Goal: Information Seeking & Learning: Learn about a topic

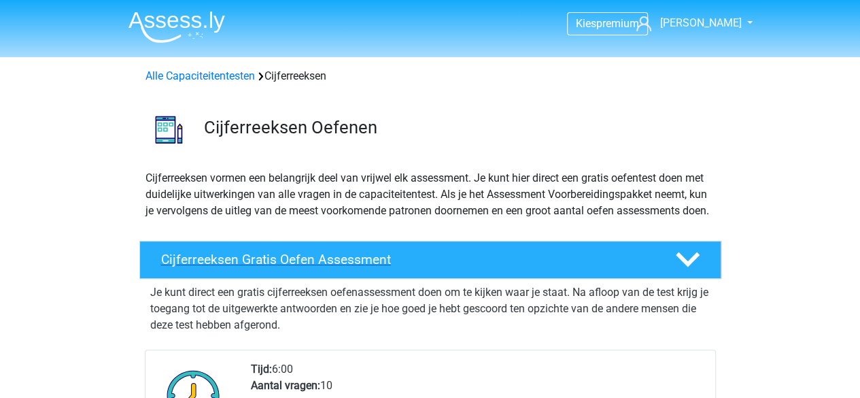
click at [302, 267] on h4 "Cijferreeksen Gratis Oefen Assessment" at bounding box center [407, 260] width 492 height 16
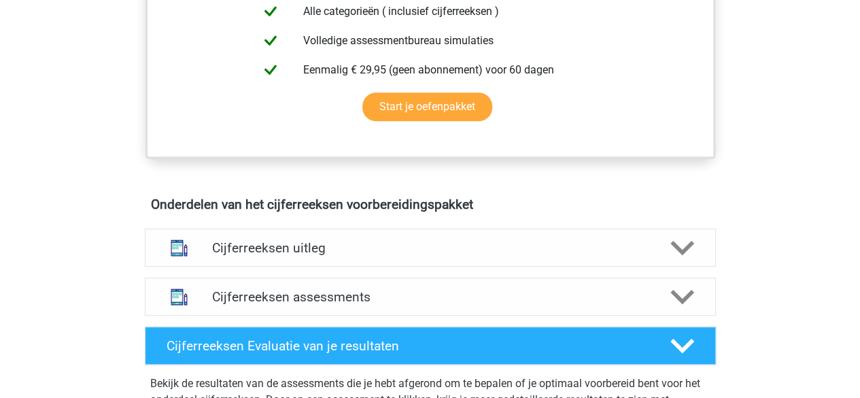
scroll to position [476, 0]
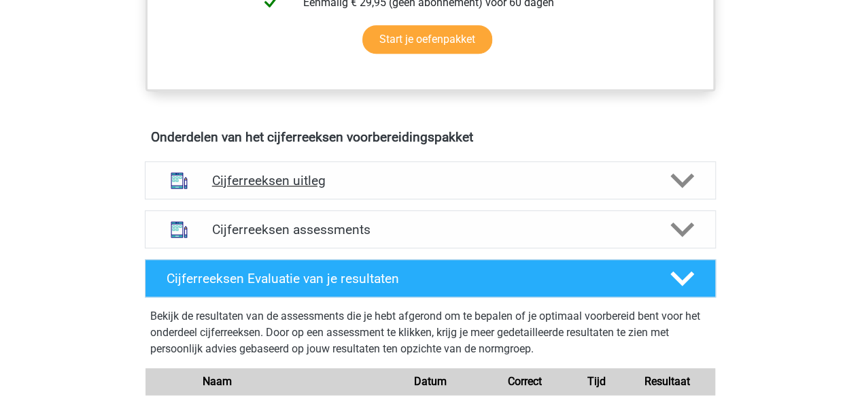
click at [301, 188] on h4 "Cijferreeksen uitleg" at bounding box center [430, 181] width 437 height 16
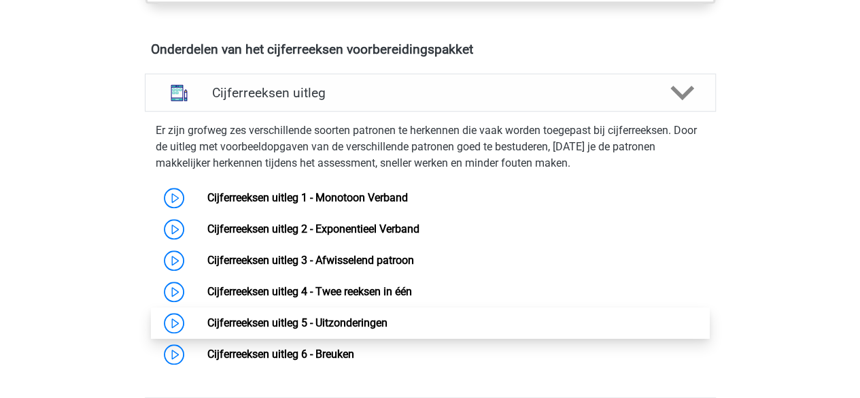
scroll to position [544, 0]
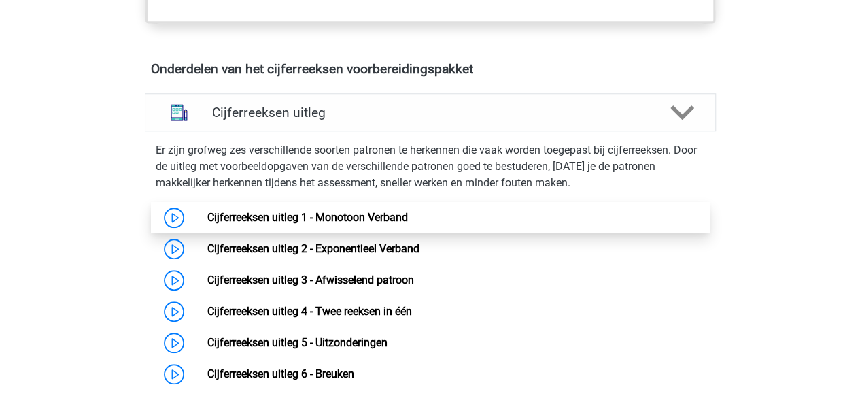
click at [304, 224] on link "Cijferreeksen uitleg 1 - Monotoon Verband" at bounding box center [307, 217] width 201 height 13
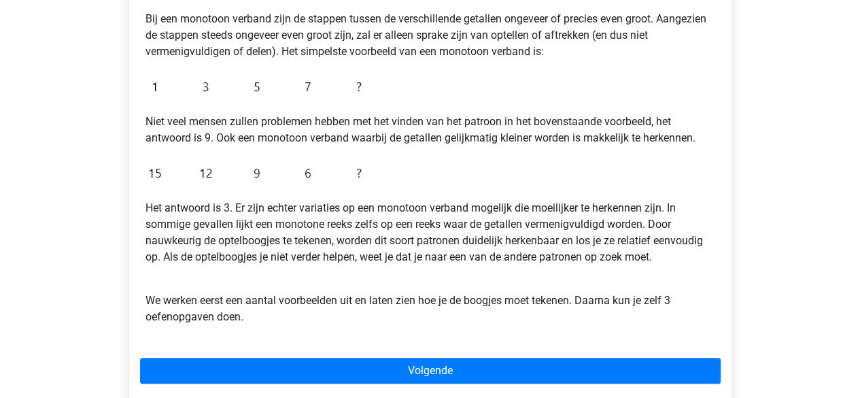
scroll to position [340, 0]
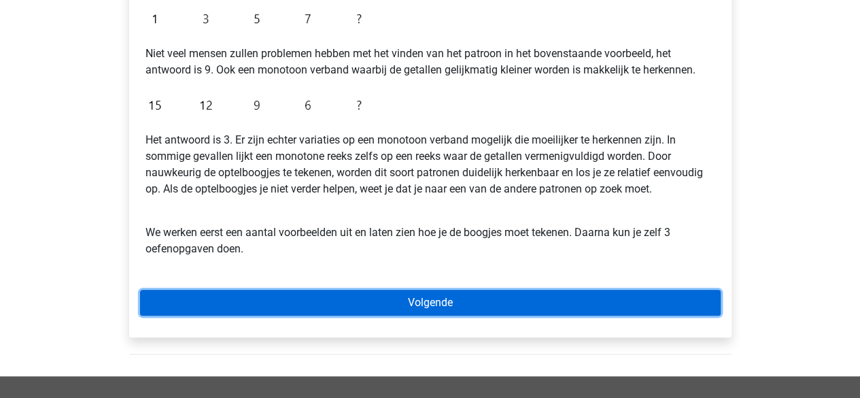
click at [409, 296] on link "Volgende" at bounding box center [430, 303] width 581 height 26
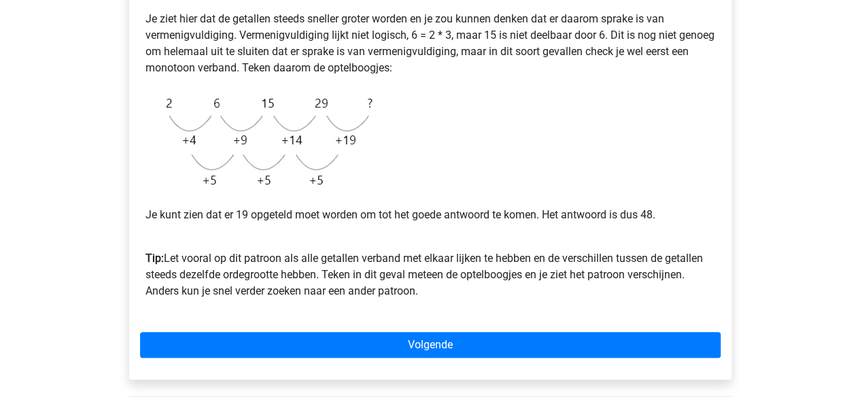
scroll to position [340, 0]
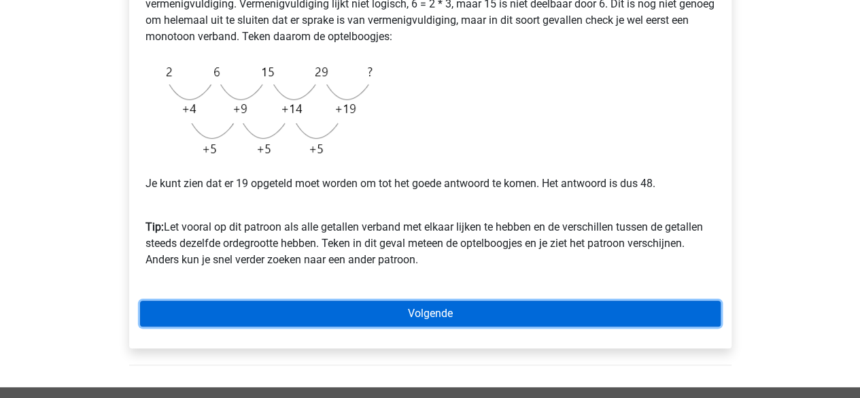
click at [419, 319] on link "Volgende" at bounding box center [430, 314] width 581 height 26
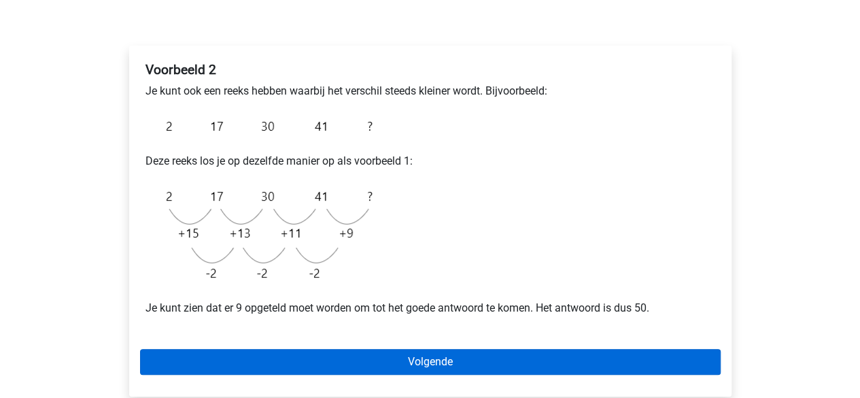
scroll to position [408, 0]
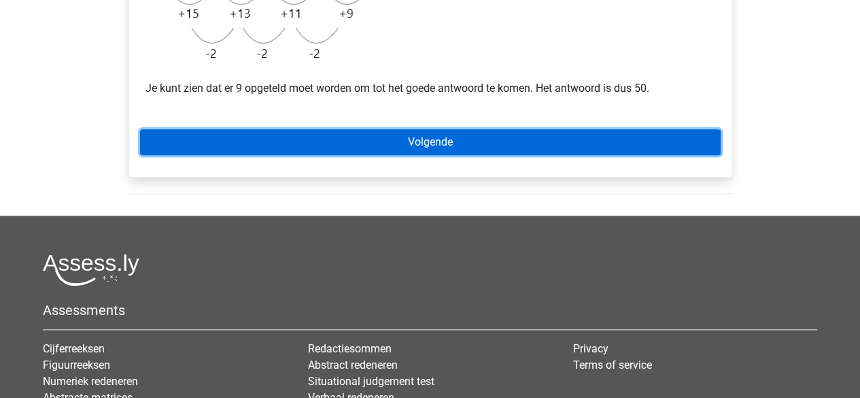
click at [416, 141] on link "Volgende" at bounding box center [430, 142] width 581 height 26
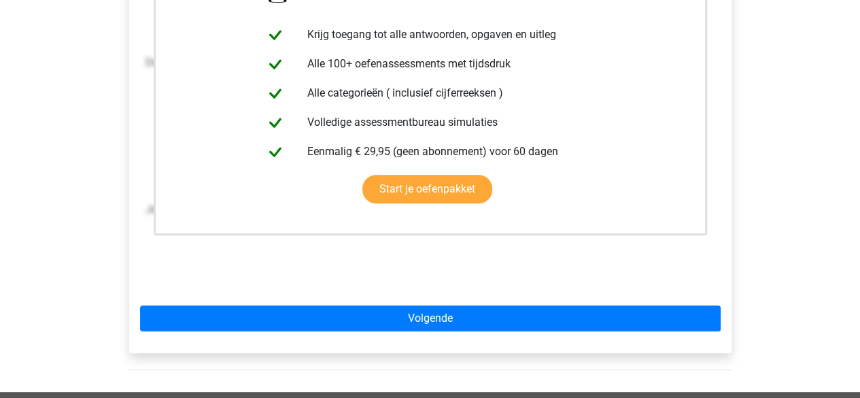
scroll to position [340, 0]
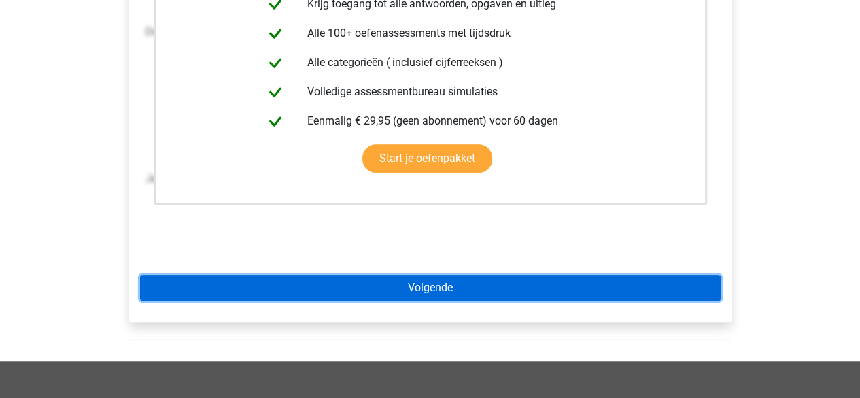
click at [419, 286] on link "Volgende" at bounding box center [430, 288] width 581 height 26
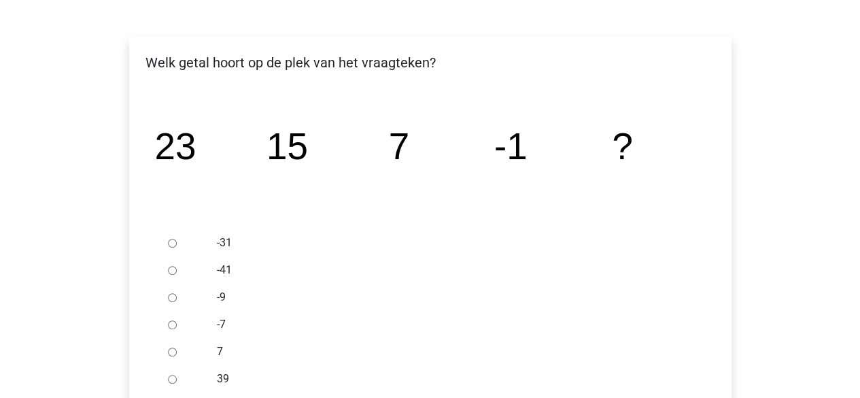
scroll to position [204, 0]
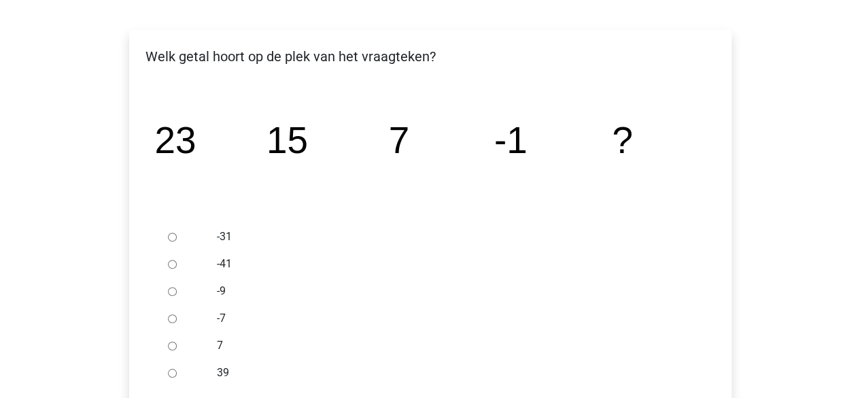
click at [174, 290] on input "-9" at bounding box center [172, 291] width 9 height 9
radio input "true"
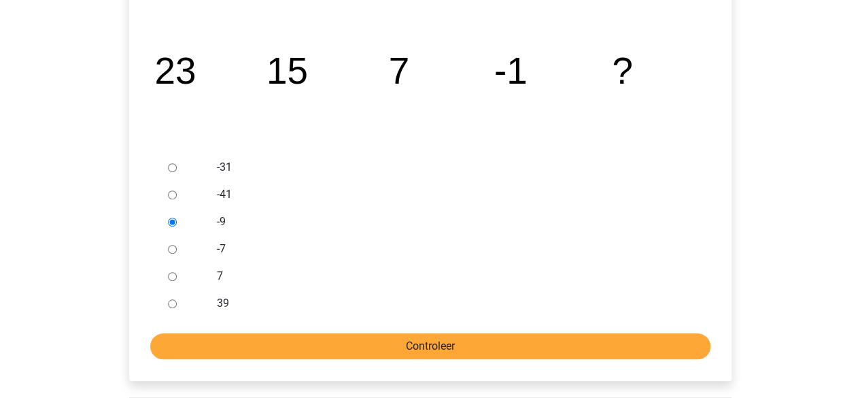
scroll to position [340, 0]
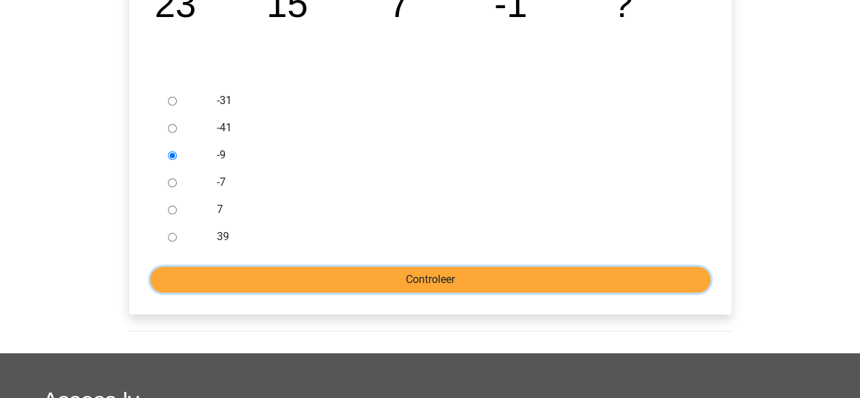
click at [388, 279] on input "Controleer" at bounding box center [430, 280] width 560 height 26
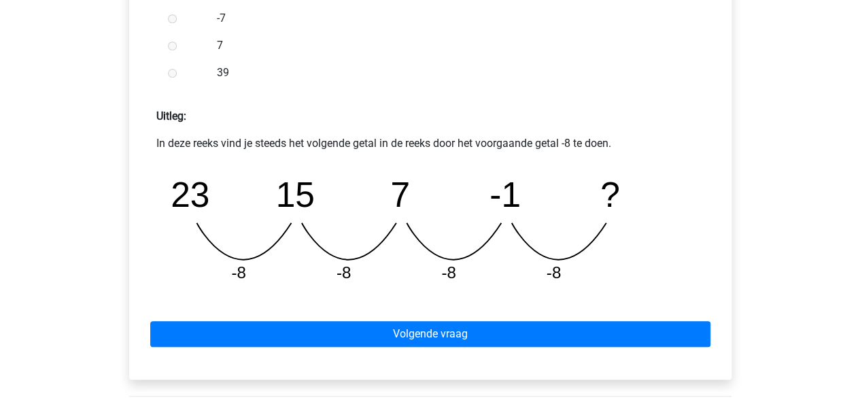
scroll to position [544, 0]
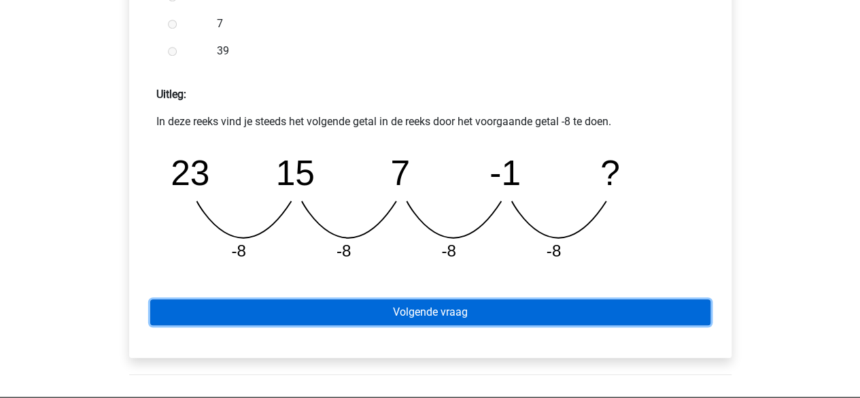
click at [416, 311] on link "Volgende vraag" at bounding box center [430, 312] width 560 height 26
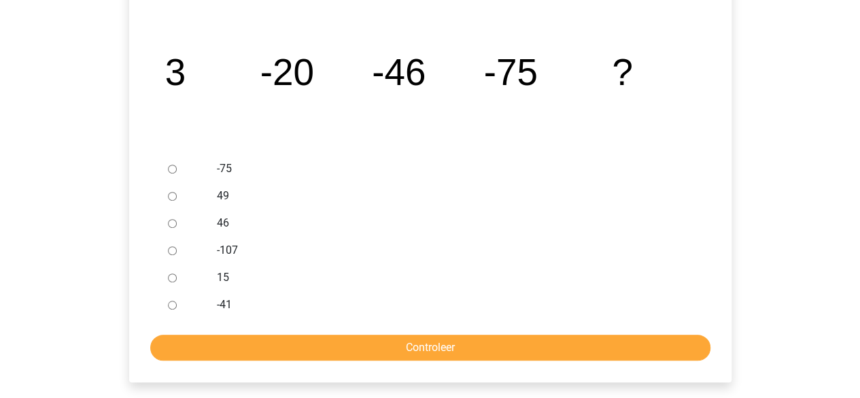
scroll to position [204, 0]
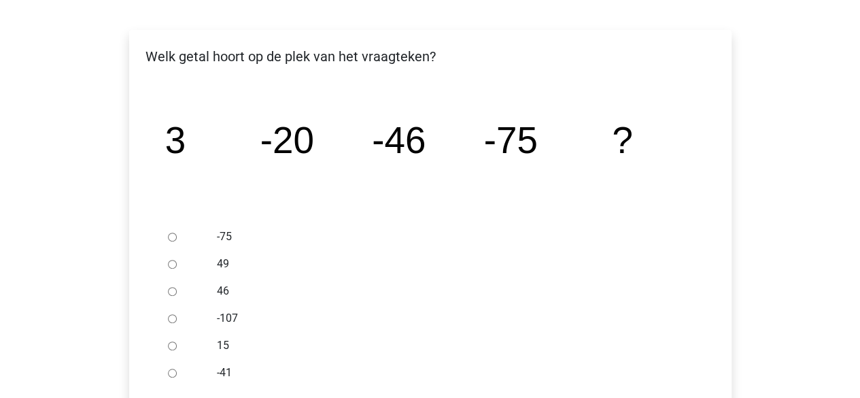
click at [171, 236] on input "-75" at bounding box center [172, 237] width 9 height 9
radio input "true"
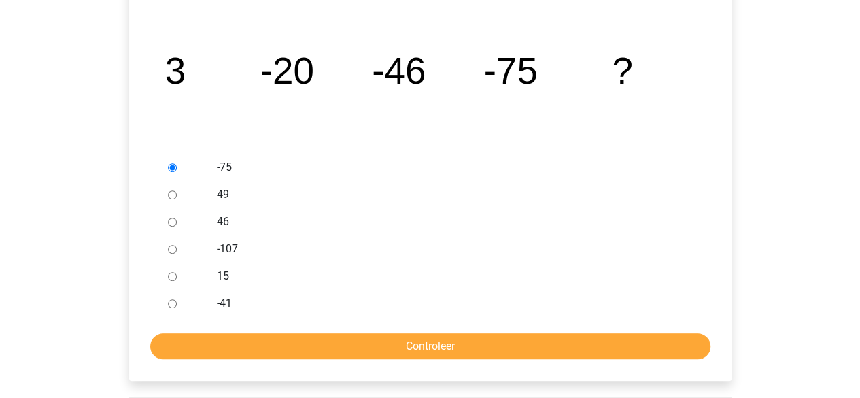
scroll to position [340, 0]
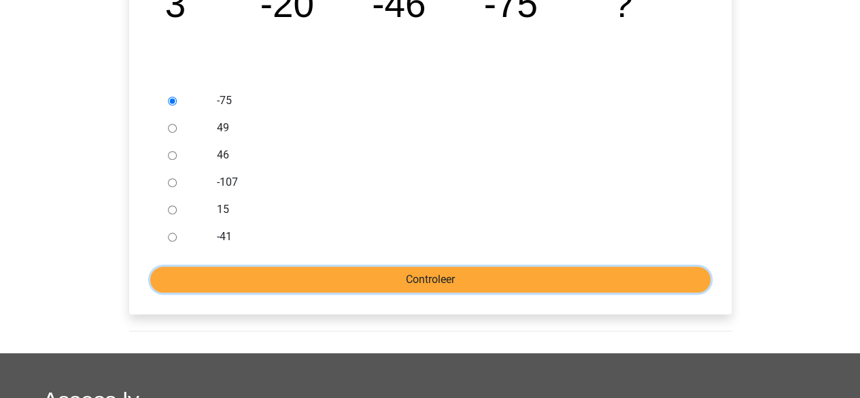
click at [396, 278] on input "Controleer" at bounding box center [430, 280] width 560 height 26
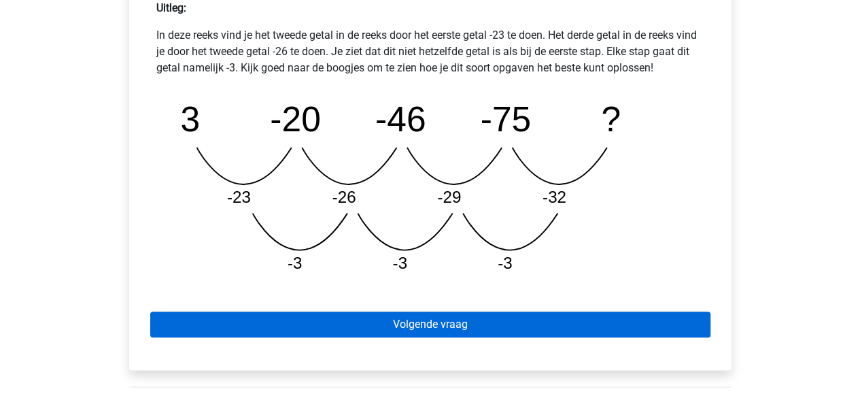
scroll to position [680, 0]
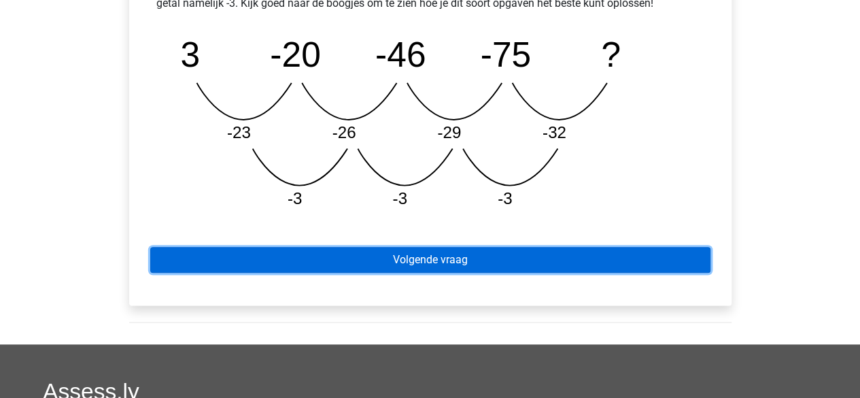
click at [430, 254] on link "Volgende vraag" at bounding box center [430, 260] width 560 height 26
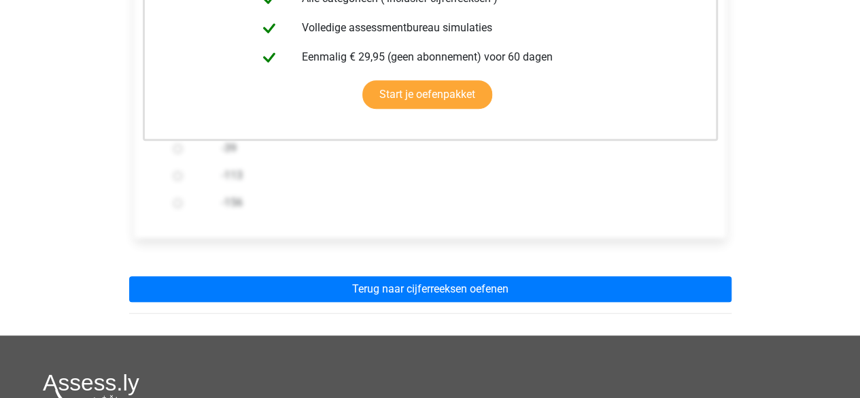
scroll to position [408, 0]
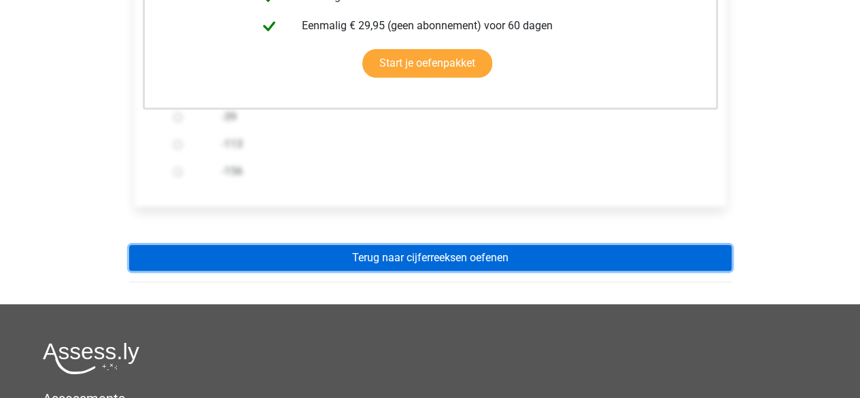
click at [416, 258] on link "Terug naar cijferreeksen oefenen" at bounding box center [430, 258] width 602 height 26
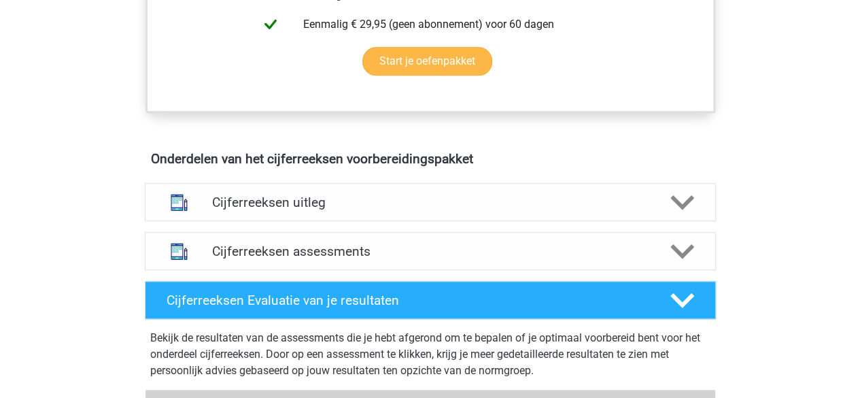
scroll to position [748, 0]
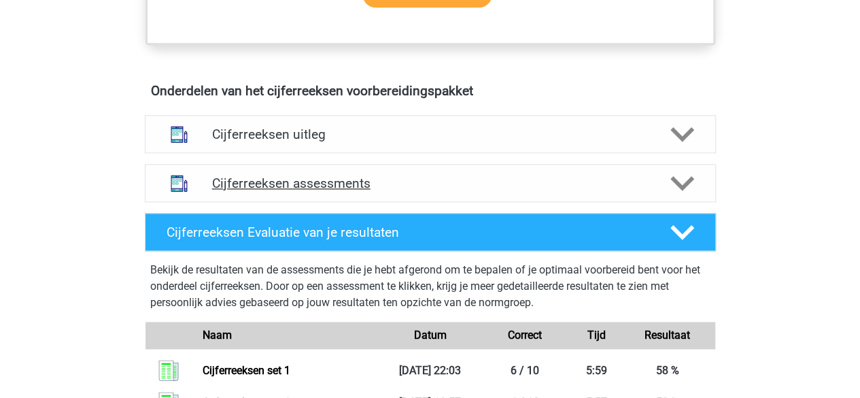
click at [310, 191] on h4 "Cijferreeksen assessments" at bounding box center [430, 183] width 437 height 16
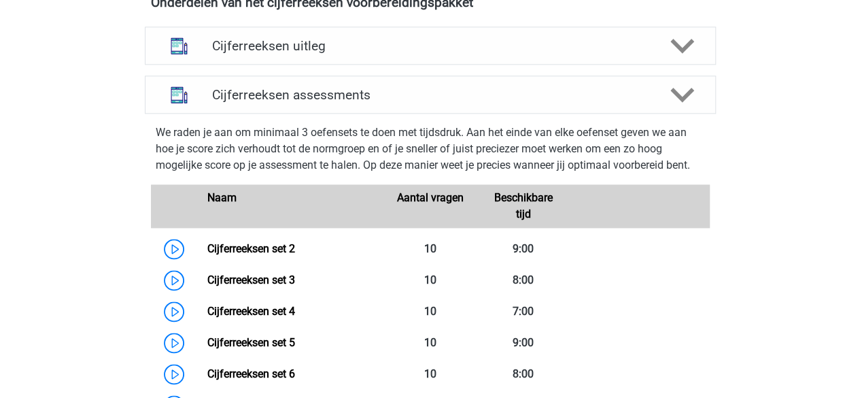
scroll to position [816, 0]
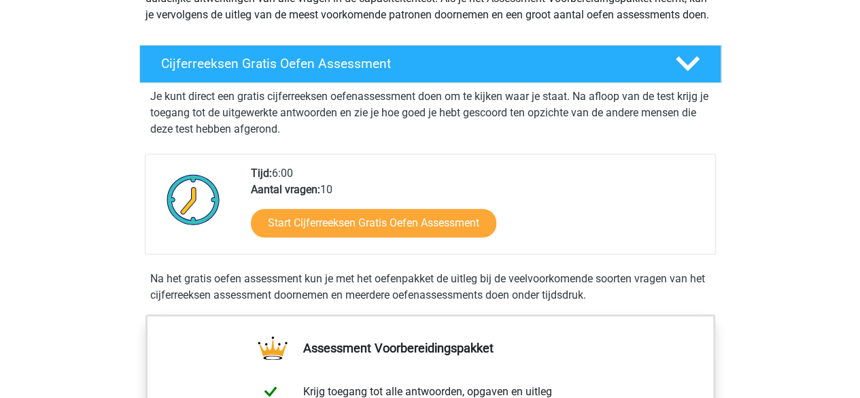
scroll to position [136, 0]
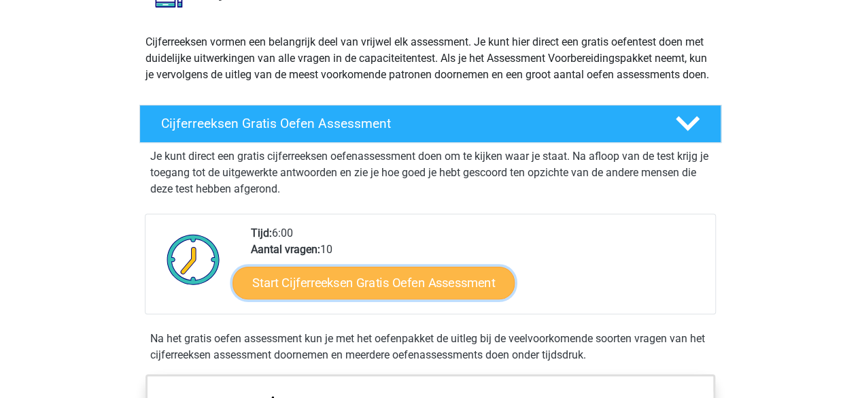
click at [325, 299] on link "Start Cijferreeksen Gratis Oefen Assessment" at bounding box center [374, 282] width 282 height 33
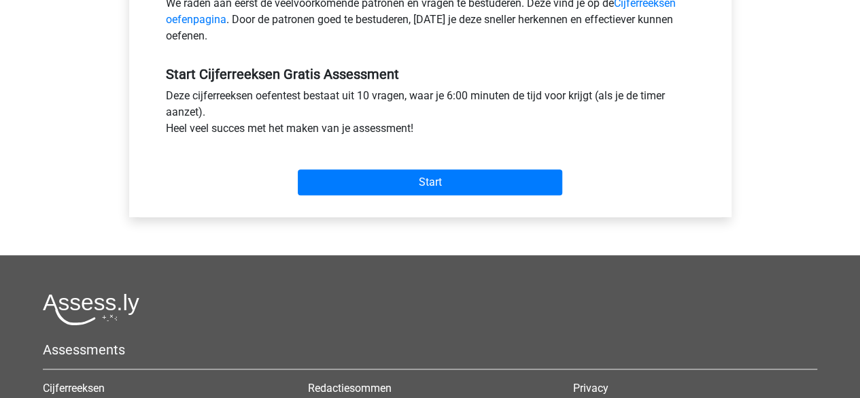
scroll to position [476, 0]
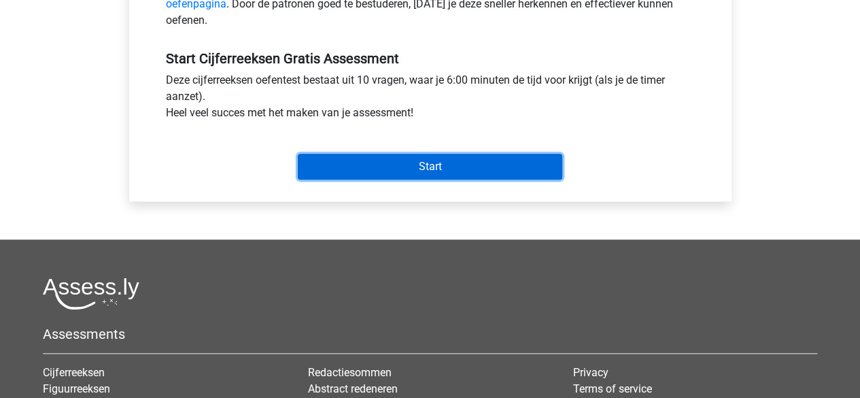
click at [422, 161] on input "Start" at bounding box center [430, 167] width 265 height 26
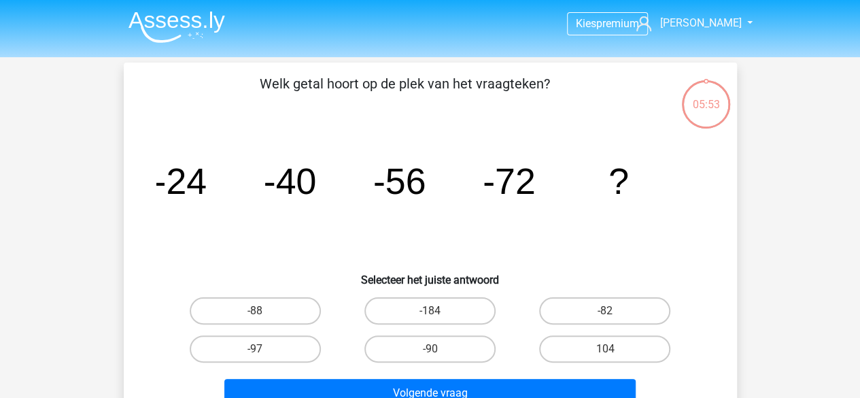
scroll to position [68, 0]
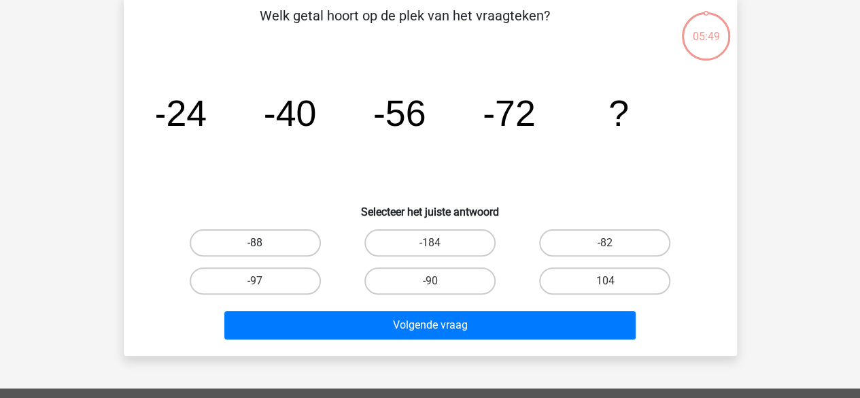
click at [241, 244] on label "-88" at bounding box center [255, 242] width 131 height 27
click at [255, 244] on input "-88" at bounding box center [259, 247] width 9 height 9
radio input "true"
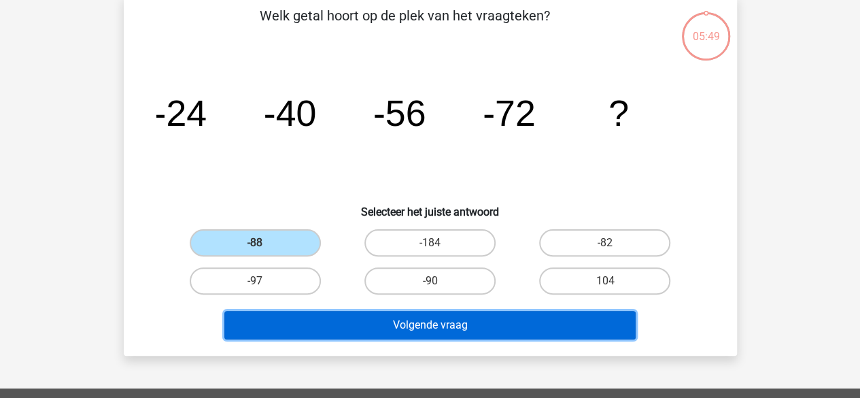
click at [405, 324] on button "Volgende vraag" at bounding box center [429, 325] width 411 height 29
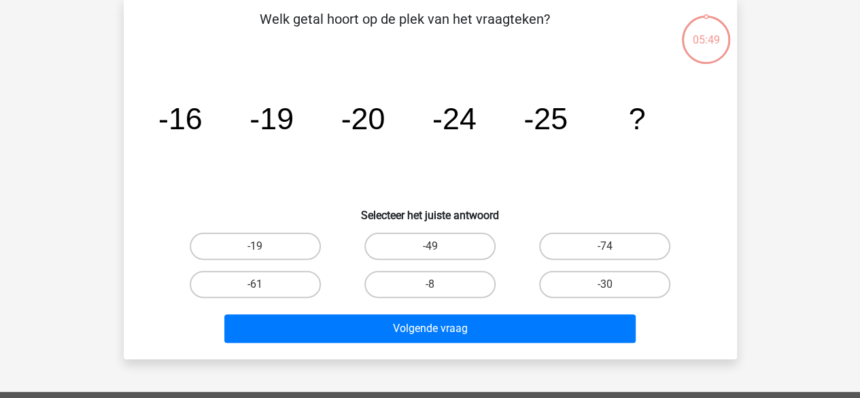
scroll to position [63, 0]
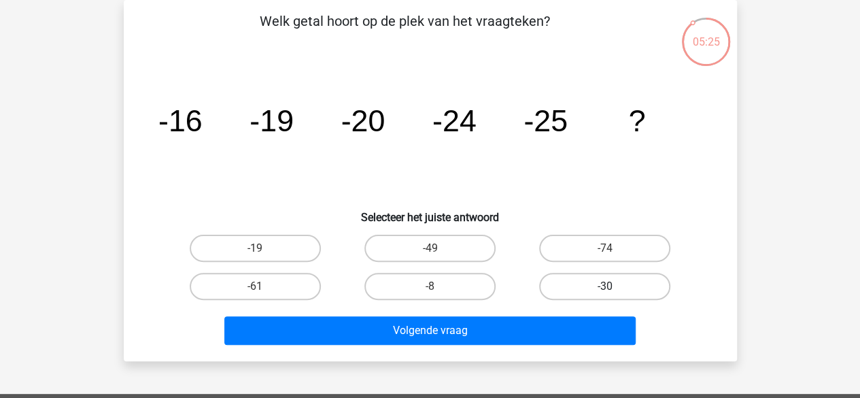
click at [594, 284] on label "-30" at bounding box center [604, 286] width 131 height 27
click at [605, 286] on input "-30" at bounding box center [609, 290] width 9 height 9
radio input "true"
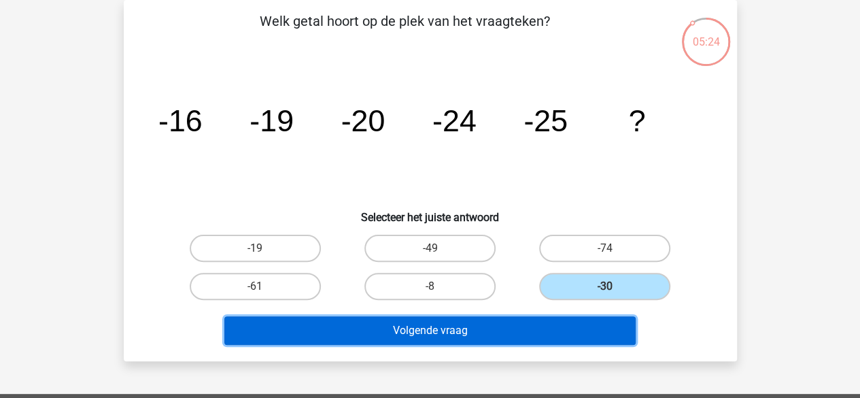
click at [464, 326] on button "Volgende vraag" at bounding box center [429, 330] width 411 height 29
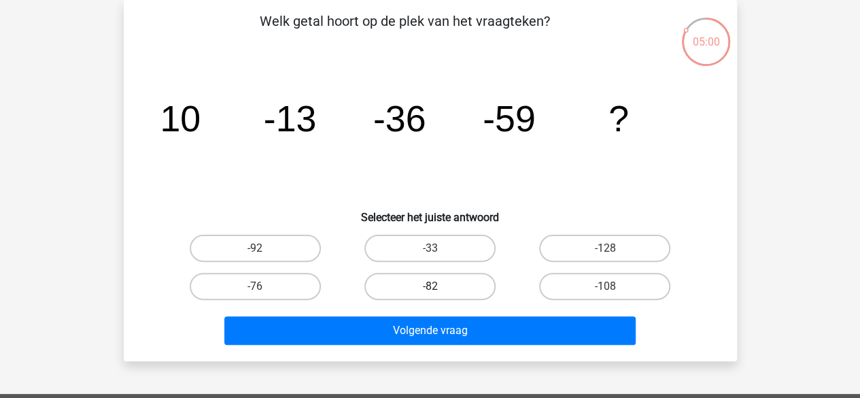
click at [417, 284] on label "-82" at bounding box center [429, 286] width 131 height 27
click at [430, 286] on input "-82" at bounding box center [434, 290] width 9 height 9
radio input "true"
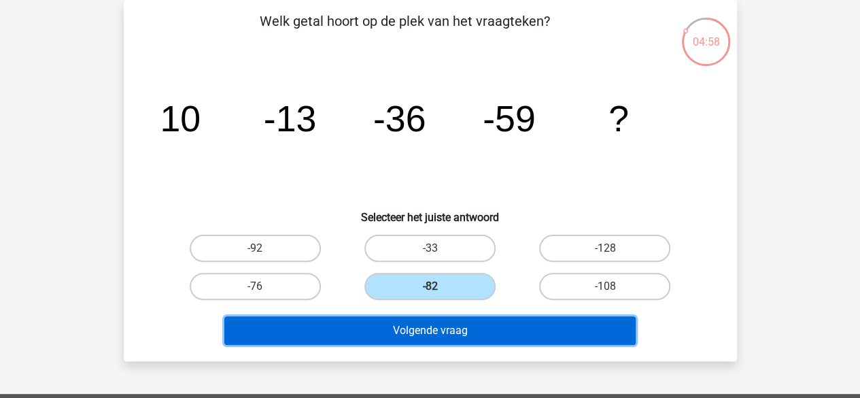
click at [404, 327] on button "Volgende vraag" at bounding box center [429, 330] width 411 height 29
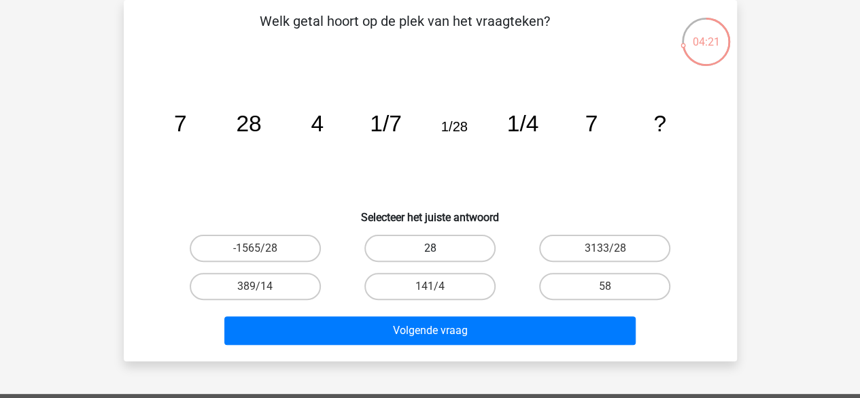
click at [415, 244] on label "28" at bounding box center [429, 248] width 131 height 27
click at [430, 248] on input "28" at bounding box center [434, 252] width 9 height 9
radio input "true"
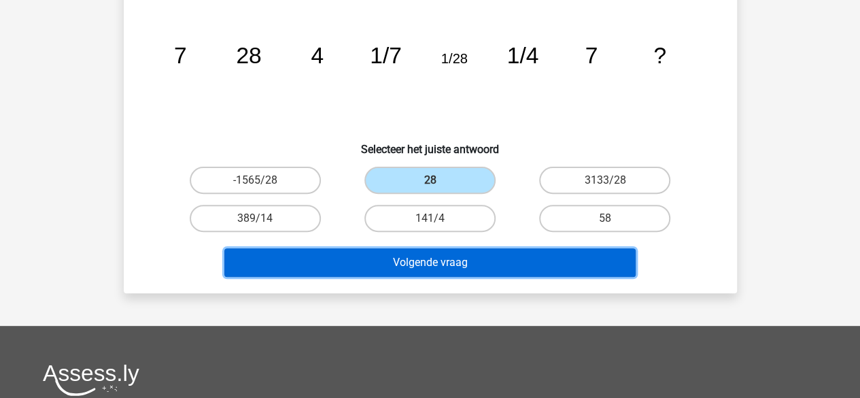
click at [392, 262] on button "Volgende vraag" at bounding box center [429, 262] width 411 height 29
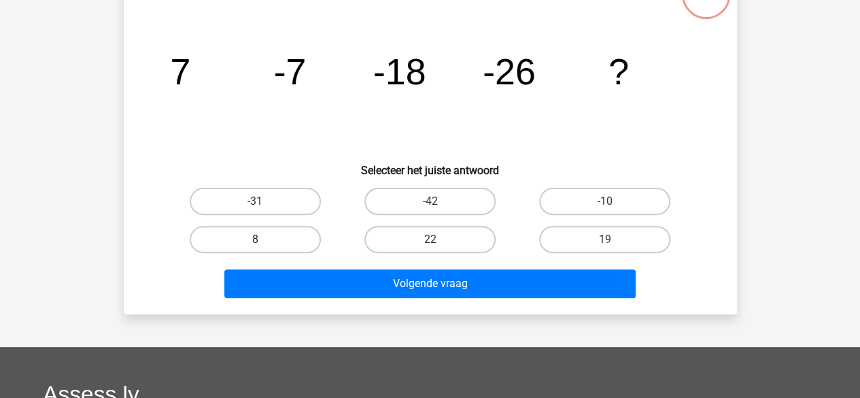
scroll to position [131, 0]
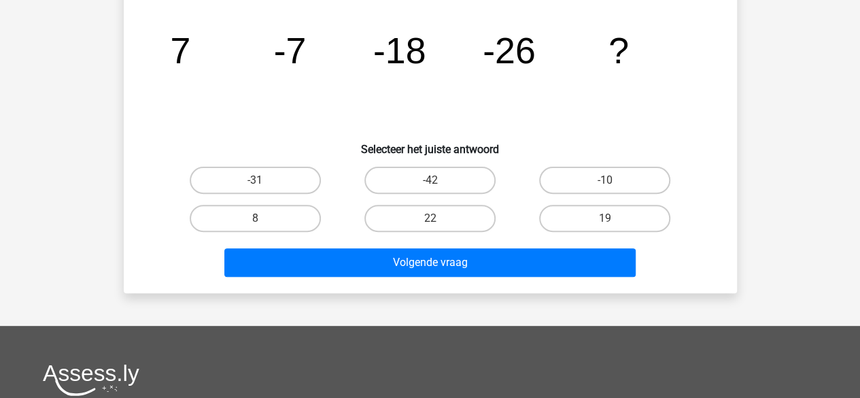
drag, startPoint x: 249, startPoint y: 176, endPoint x: 297, endPoint y: 197, distance: 52.4
click at [249, 175] on label "-31" at bounding box center [255, 180] width 131 height 27
click at [255, 180] on input "-31" at bounding box center [259, 184] width 9 height 9
radio input "true"
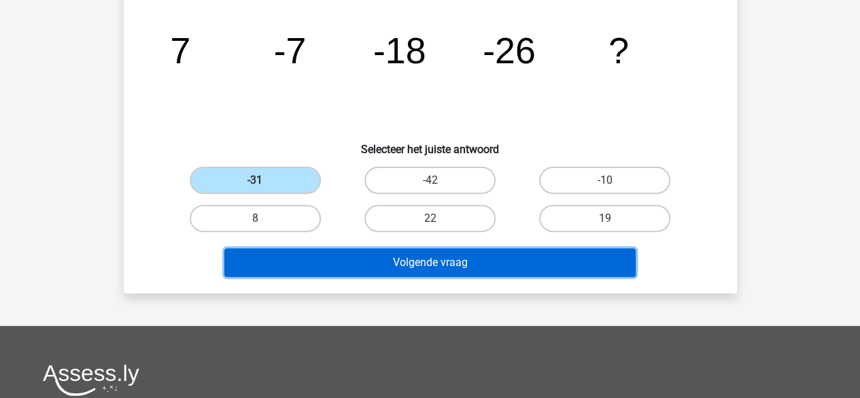
click at [386, 256] on button "Volgende vraag" at bounding box center [429, 262] width 411 height 29
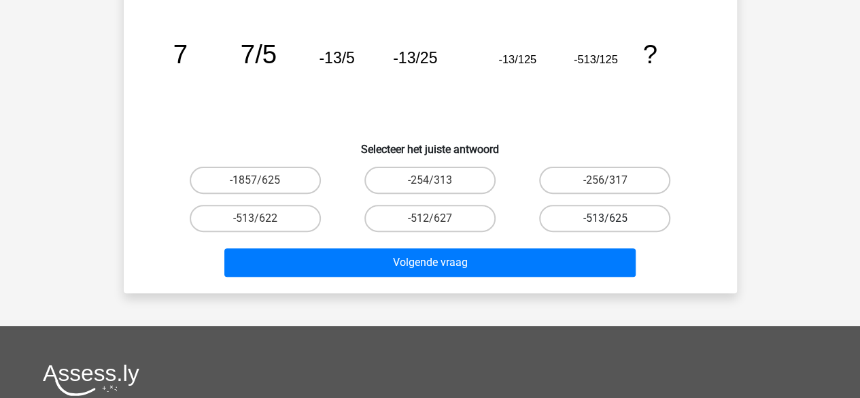
click at [594, 215] on label "-513/625" at bounding box center [604, 218] width 131 height 27
click at [605, 218] on input "-513/625" at bounding box center [609, 222] width 9 height 9
radio input "true"
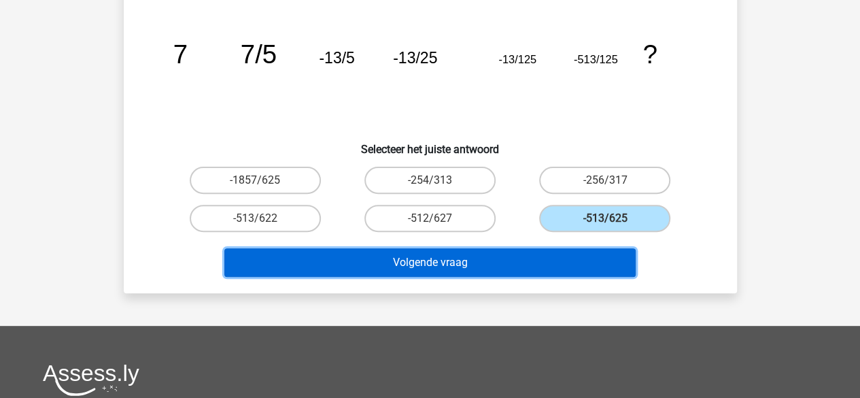
click at [451, 257] on button "Volgende vraag" at bounding box center [429, 262] width 411 height 29
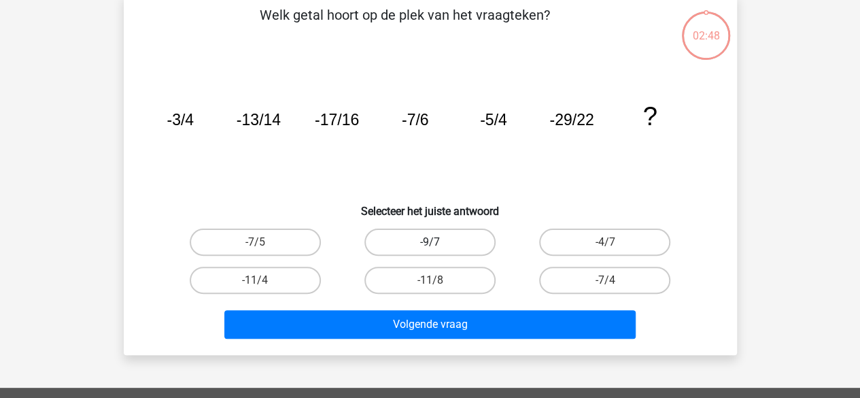
scroll to position [63, 0]
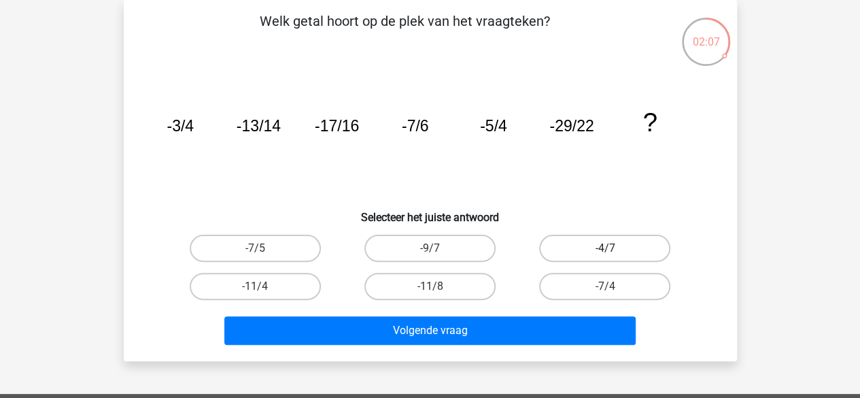
click at [593, 242] on label "-4/7" at bounding box center [604, 248] width 131 height 27
click at [605, 248] on input "-4/7" at bounding box center [609, 252] width 9 height 9
radio input "true"
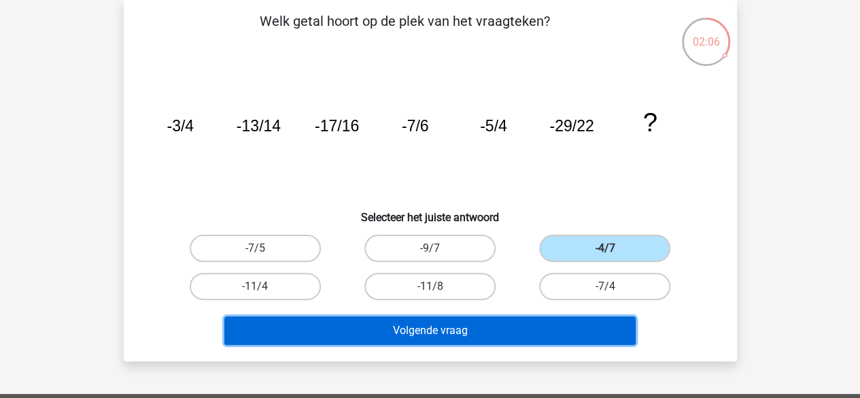
click at [410, 327] on button "Volgende vraag" at bounding box center [429, 330] width 411 height 29
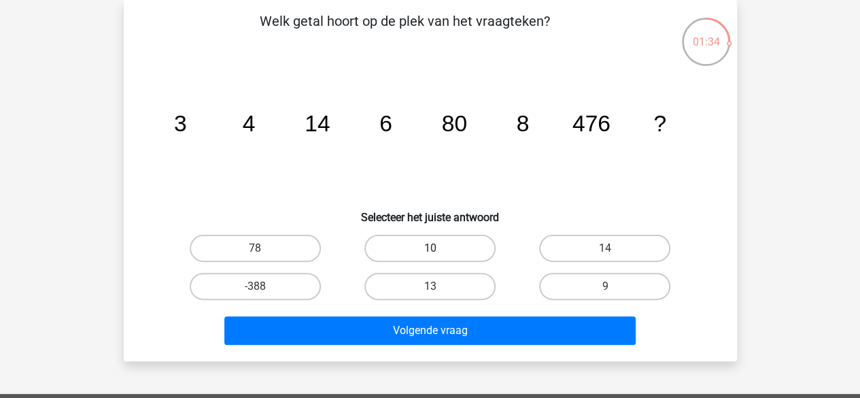
click at [418, 244] on label "10" at bounding box center [429, 248] width 131 height 27
click at [430, 248] on input "10" at bounding box center [434, 252] width 9 height 9
radio input "true"
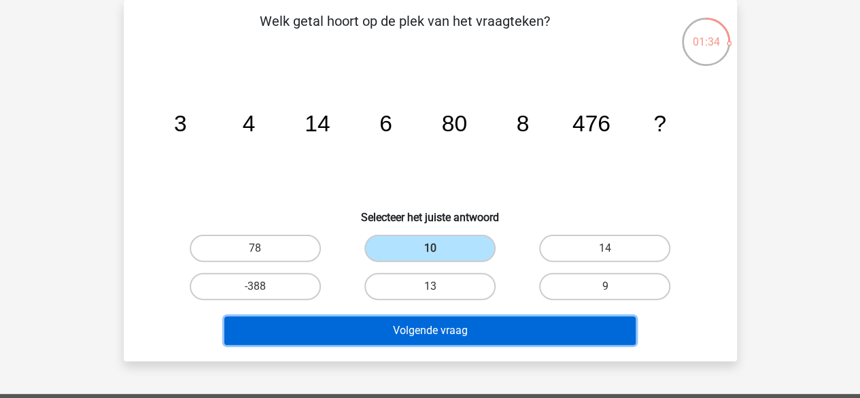
drag, startPoint x: 434, startPoint y: 325, endPoint x: 438, endPoint y: 339, distance: 14.9
click at [434, 326] on button "Volgende vraag" at bounding box center [429, 330] width 411 height 29
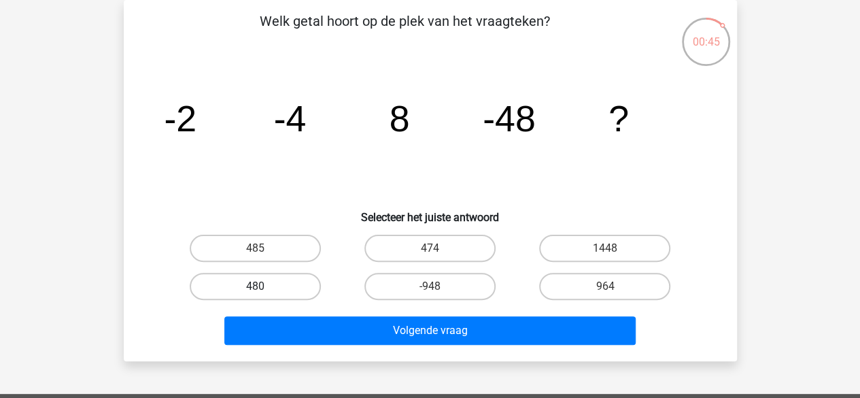
click at [269, 282] on label "480" at bounding box center [255, 286] width 131 height 27
click at [264, 286] on input "480" at bounding box center [259, 290] width 9 height 9
radio input "true"
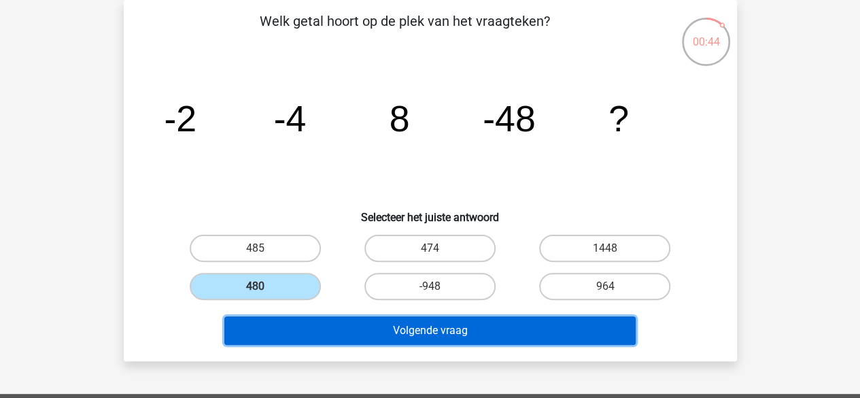
click at [398, 333] on button "Volgende vraag" at bounding box center [429, 330] width 411 height 29
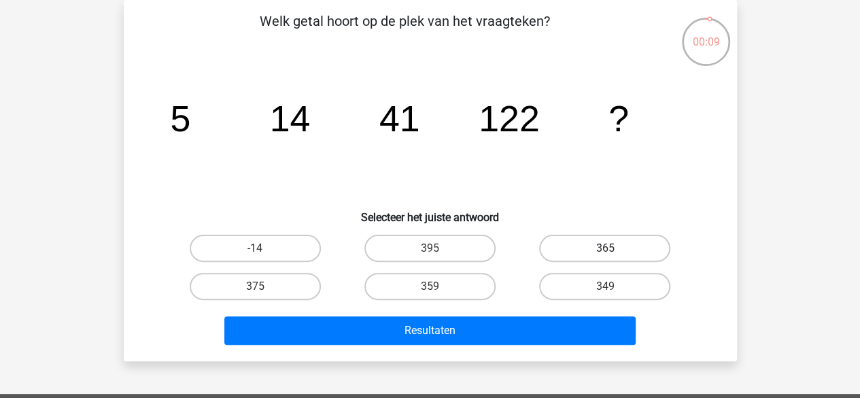
click at [609, 243] on label "365" at bounding box center [604, 248] width 131 height 27
click at [609, 248] on input "365" at bounding box center [609, 252] width 9 height 9
radio input "true"
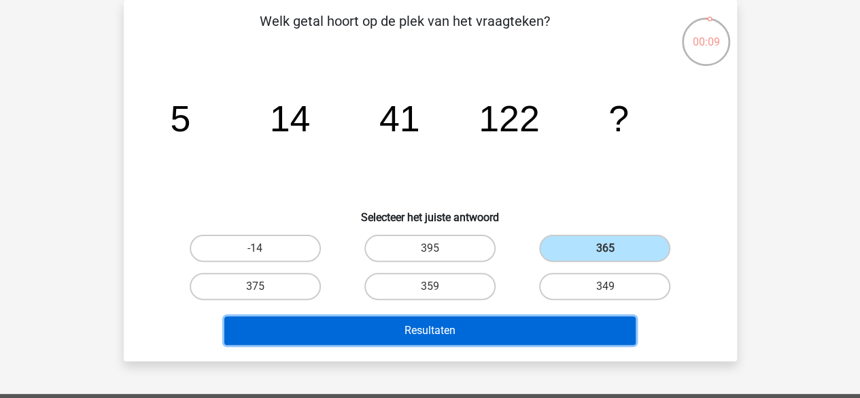
click at [444, 323] on button "Resultaten" at bounding box center [429, 330] width 411 height 29
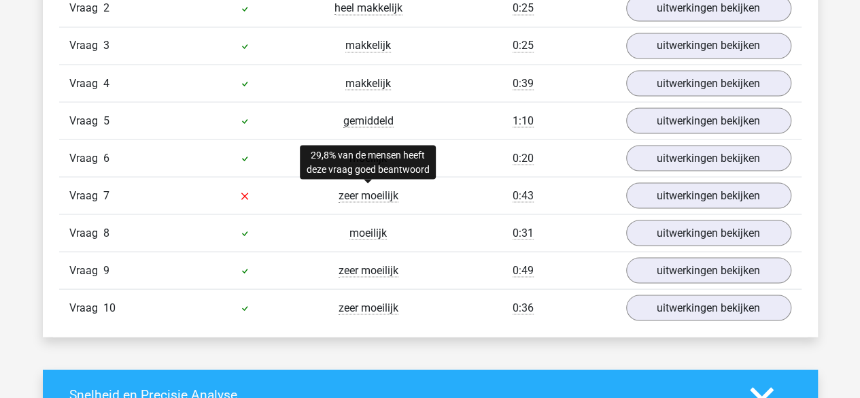
scroll to position [1224, 0]
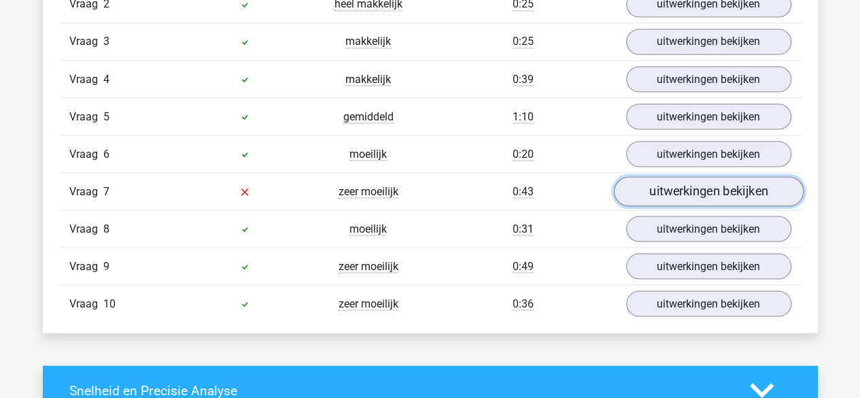
click at [675, 180] on link "uitwerkingen bekijken" at bounding box center [708, 192] width 190 height 30
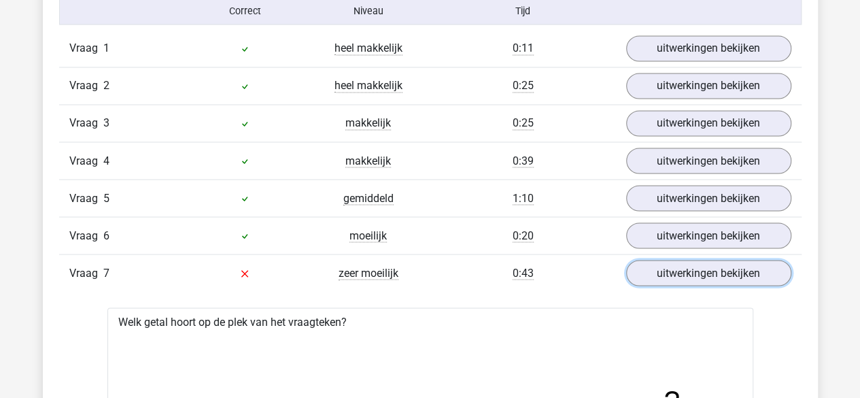
scroll to position [1156, 0]
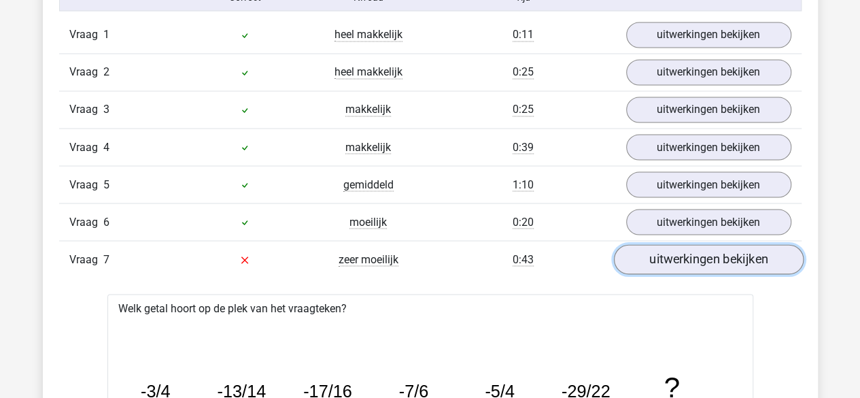
click at [690, 260] on link "uitwerkingen bekijken" at bounding box center [708, 260] width 190 height 30
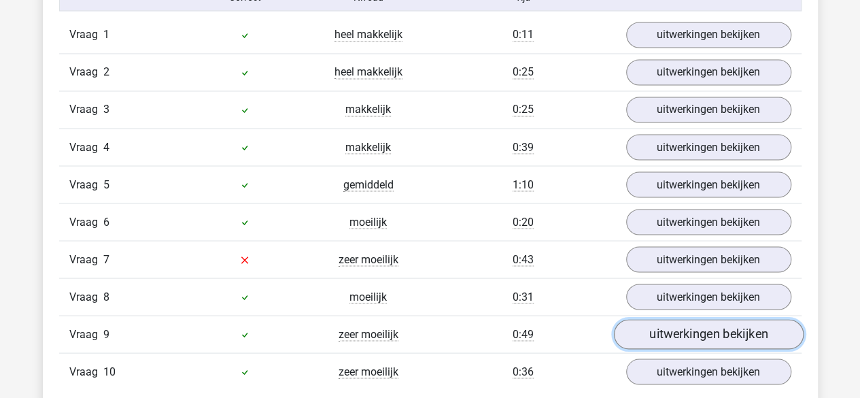
click at [701, 325] on link "uitwerkingen bekijken" at bounding box center [708, 335] width 190 height 30
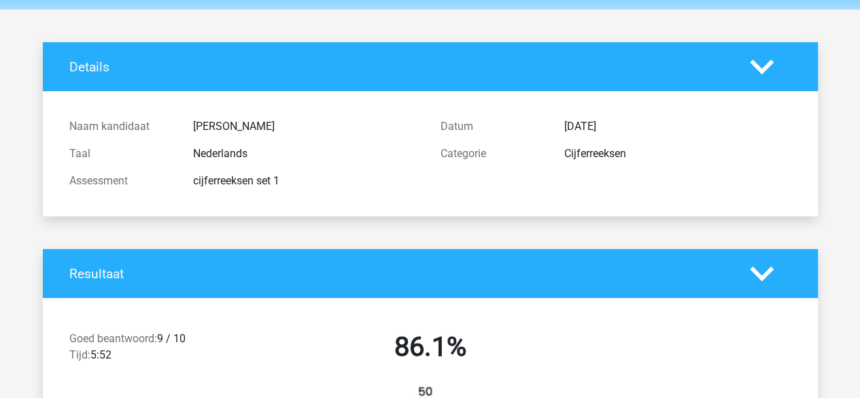
scroll to position [0, 0]
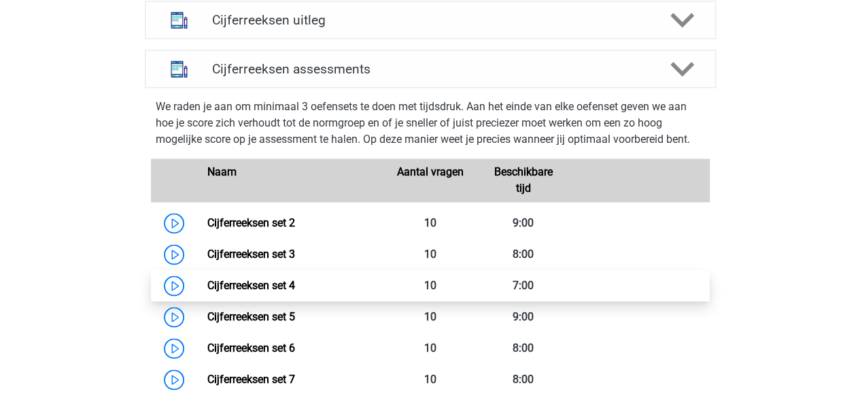
scroll to position [884, 0]
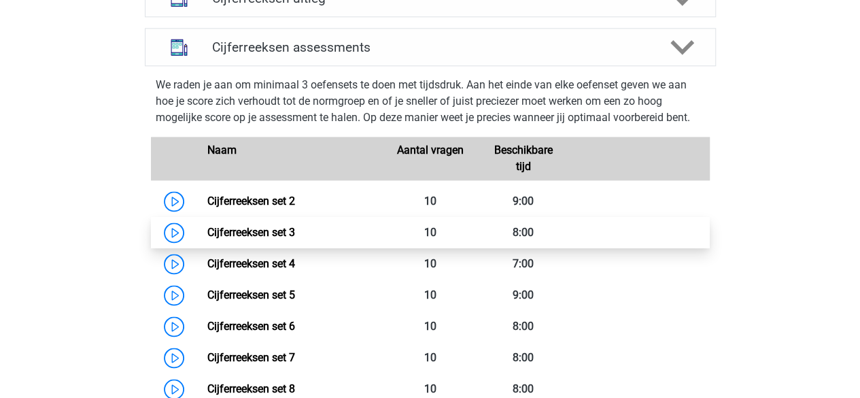
click at [234, 239] on link "Cijferreeksen set 3" at bounding box center [251, 232] width 88 height 13
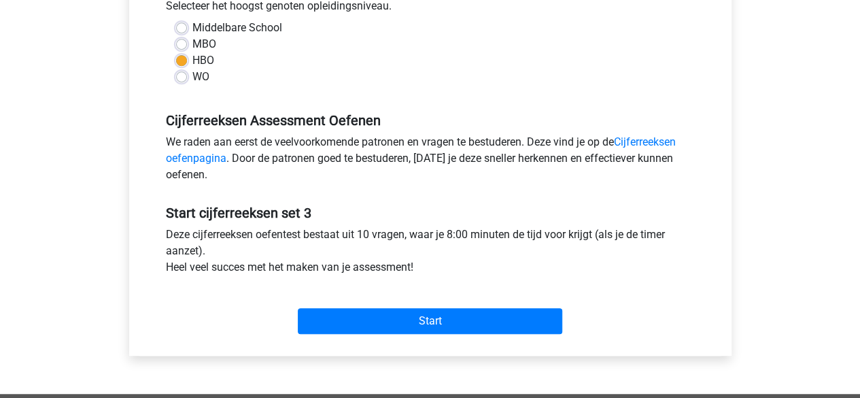
scroll to position [408, 0]
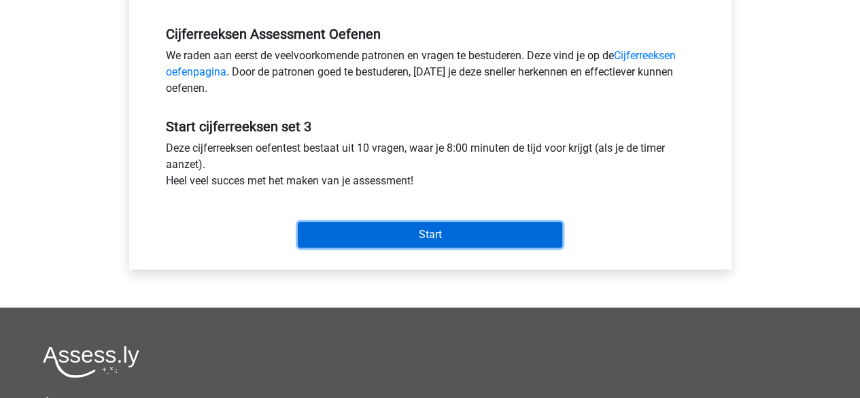
click at [407, 231] on input "Start" at bounding box center [430, 235] width 265 height 26
